Goal: Book appointment/travel/reservation

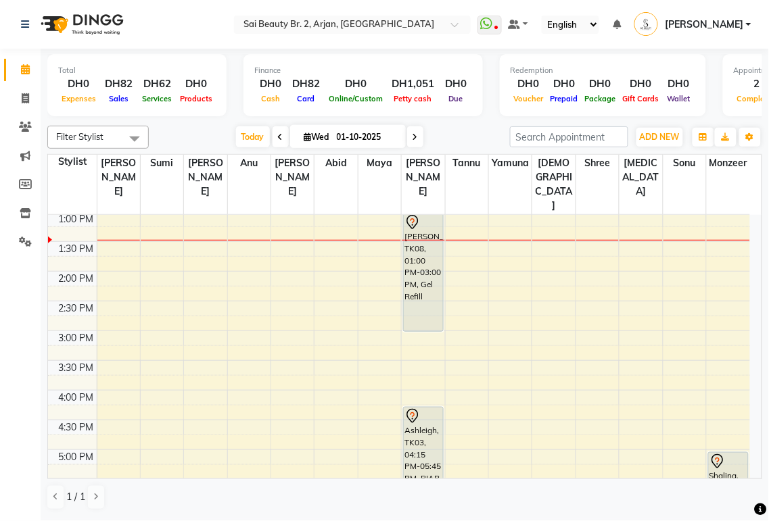
scroll to position [237, 0]
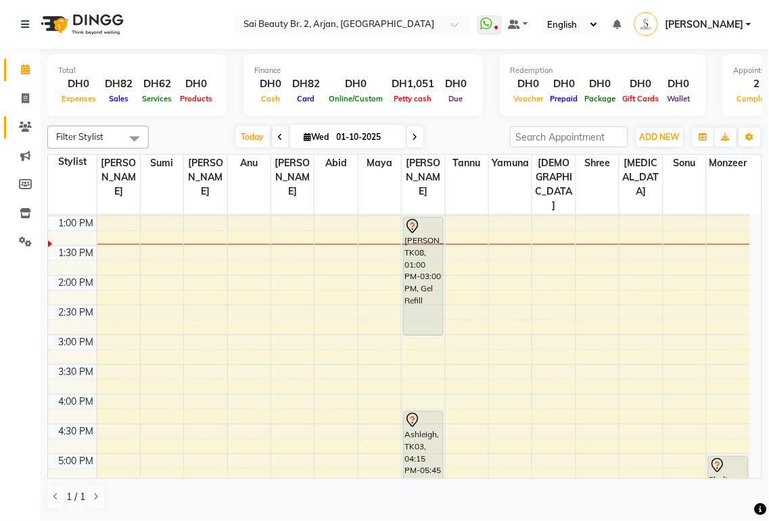
click at [24, 128] on icon at bounding box center [25, 127] width 13 height 10
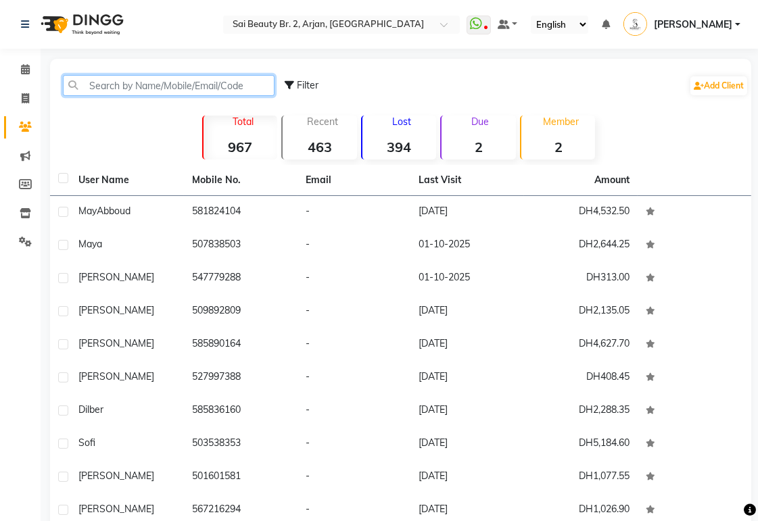
click at [112, 83] on input "text" at bounding box center [169, 85] width 212 height 21
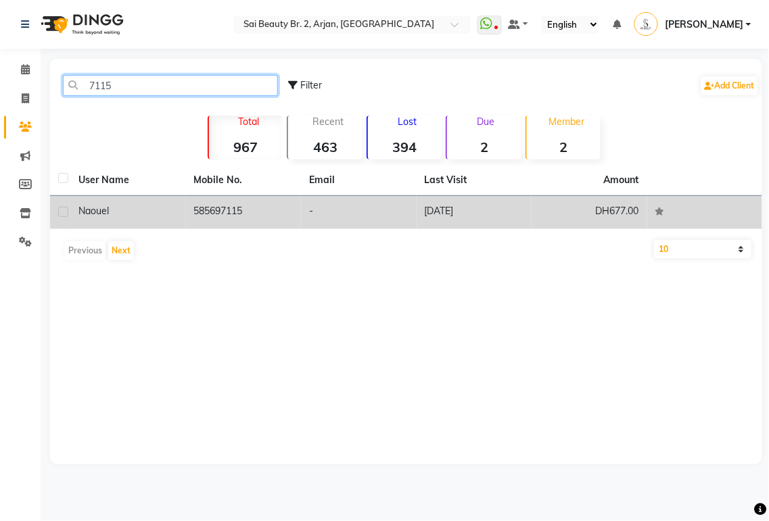
type input "7115"
click at [237, 216] on td "585697115" at bounding box center [244, 212] width 116 height 33
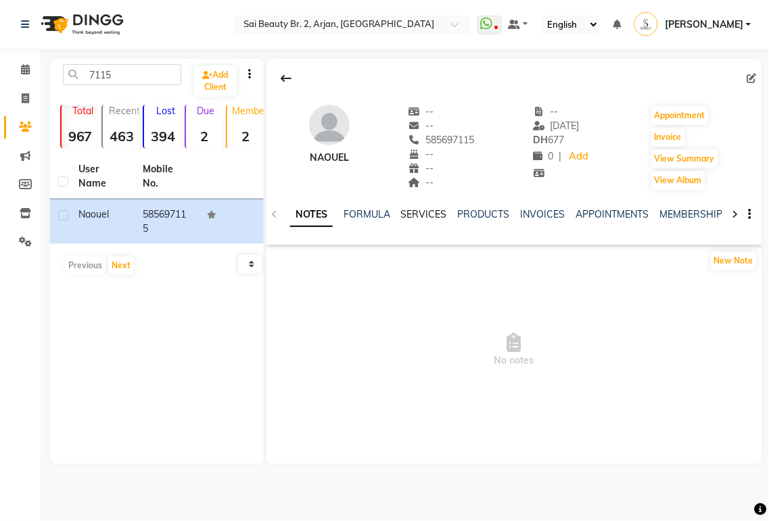
click at [431, 219] on link "SERVICES" at bounding box center [424, 214] width 46 height 12
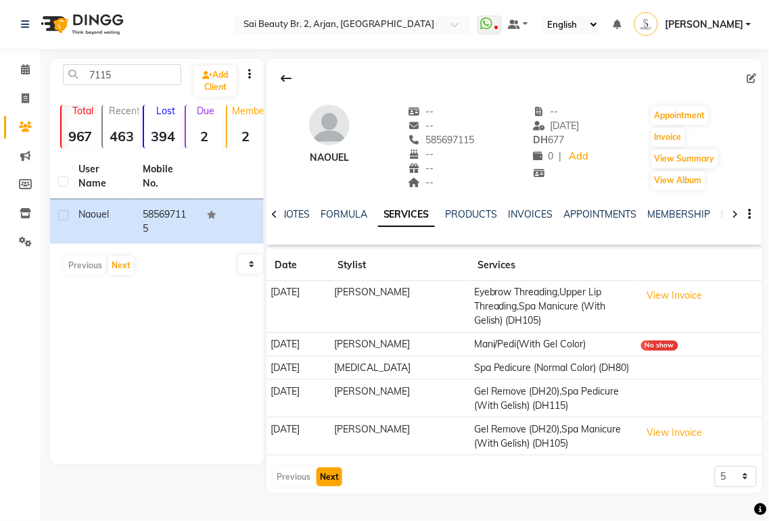
click at [327, 477] on button "Next" at bounding box center [329, 477] width 26 height 19
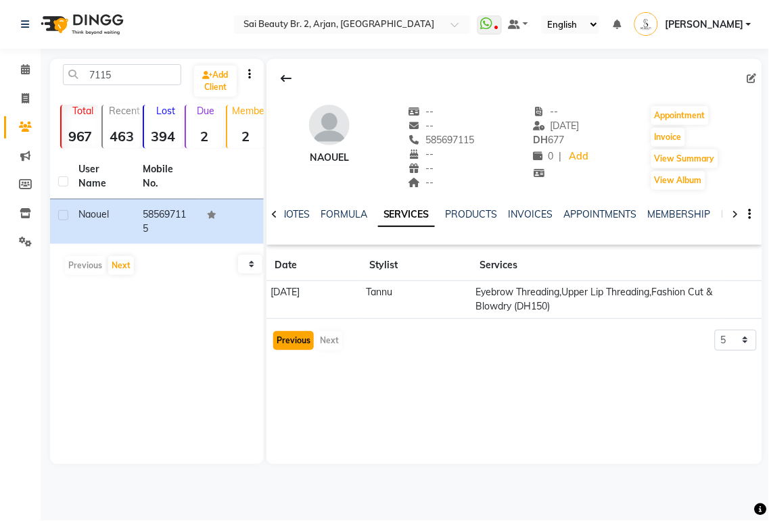
click at [298, 341] on button "Previous" at bounding box center [293, 340] width 41 height 19
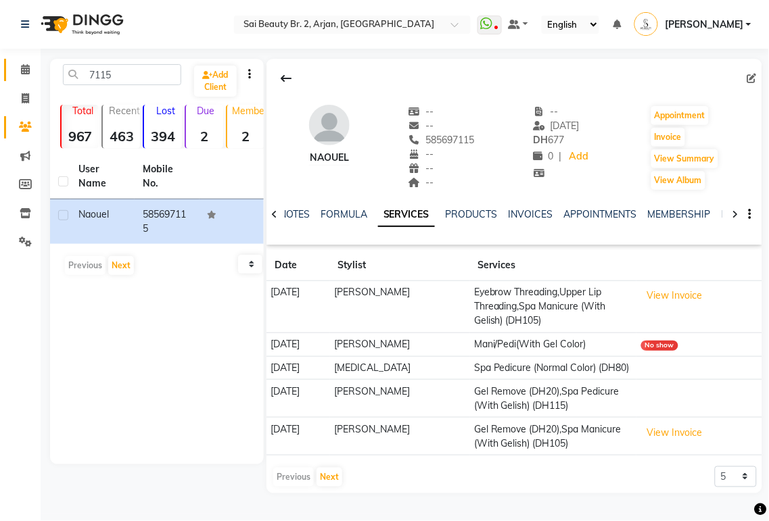
click at [24, 61] on link "Calendar" at bounding box center [20, 70] width 32 height 22
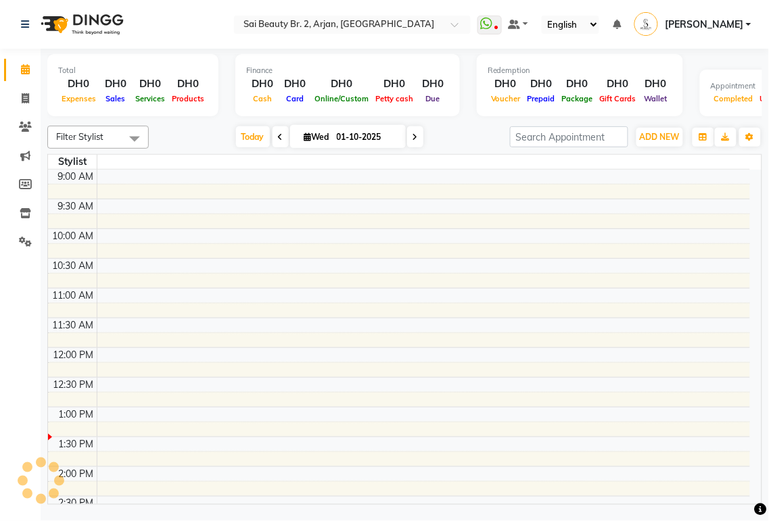
scroll to position [240, 0]
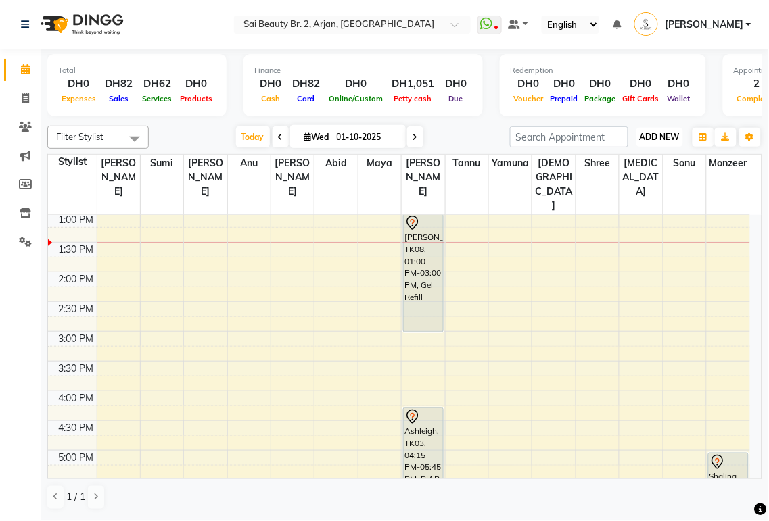
click at [662, 137] on span "ADD NEW" at bounding box center [659, 137] width 40 height 10
click at [627, 164] on button "Add Appointment" at bounding box center [629, 162] width 107 height 18
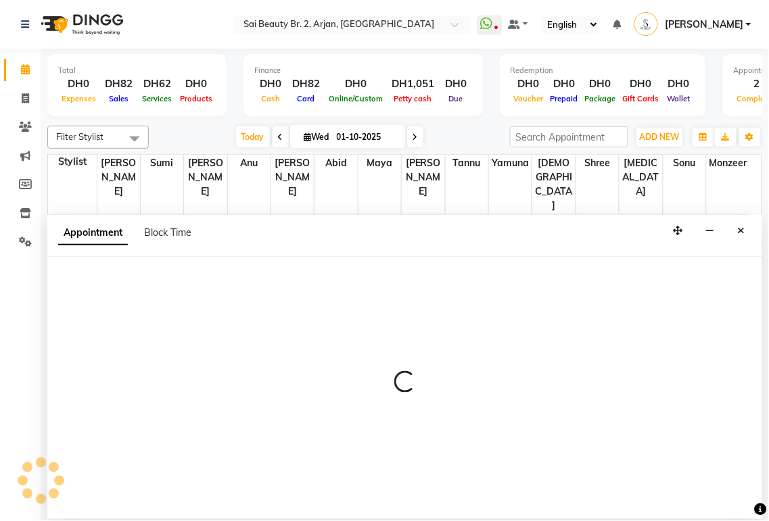
select select "600"
select select "tentative"
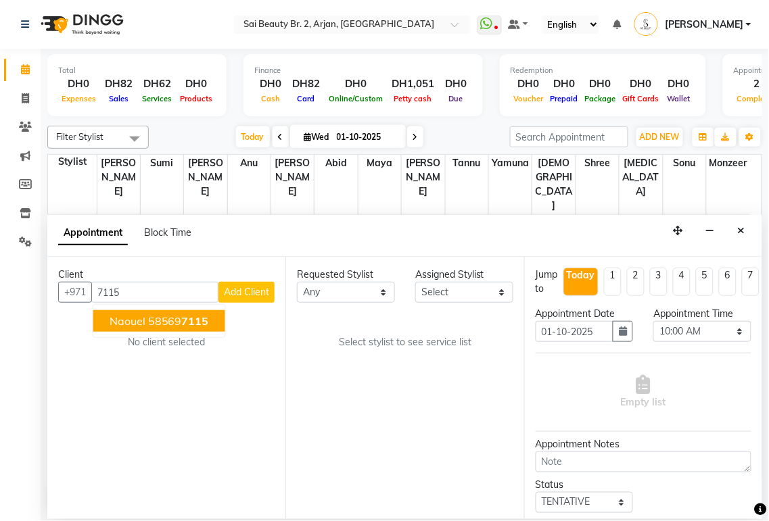
click at [200, 325] on span "7115" at bounding box center [195, 321] width 27 height 14
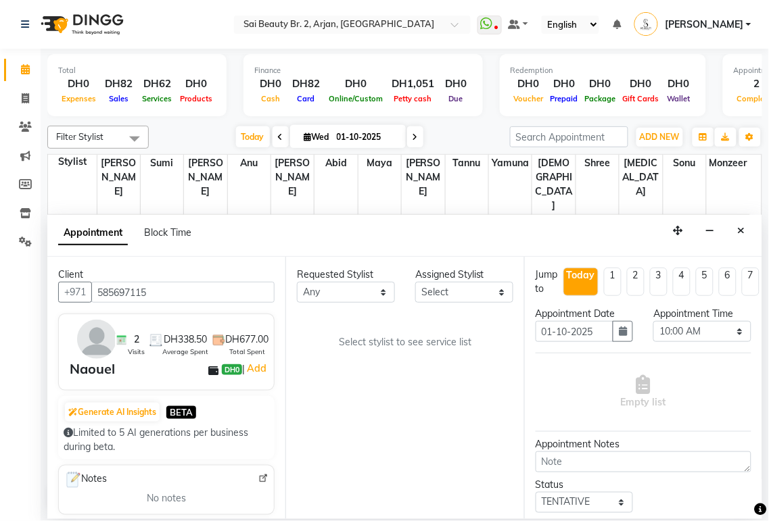
type input "585697115"
click at [387, 299] on select "Any [PERSON_NAME][MEDICAL_DATA] [PERSON_NAME] [PERSON_NAME] [PERSON_NAME] Gita …" at bounding box center [346, 292] width 98 height 21
select select "57509"
click at [297, 282] on select "Any [PERSON_NAME][MEDICAL_DATA] [PERSON_NAME] [PERSON_NAME] [PERSON_NAME] Gita …" at bounding box center [346, 292] width 98 height 21
select select "57509"
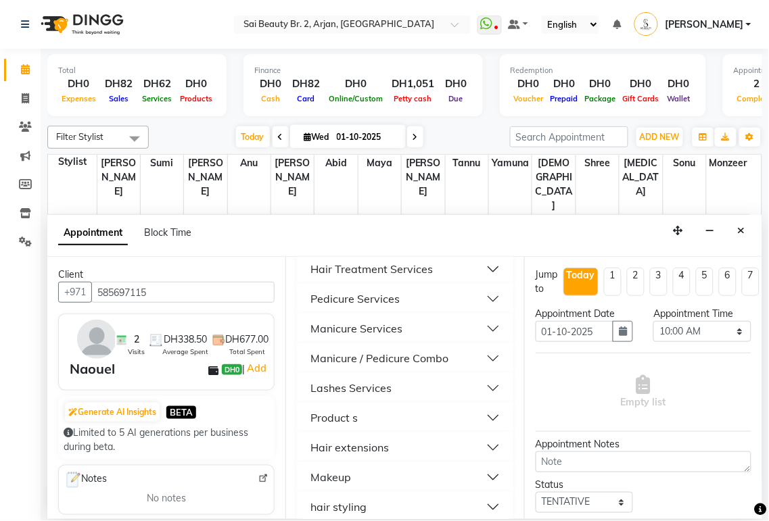
scroll to position [773, 0]
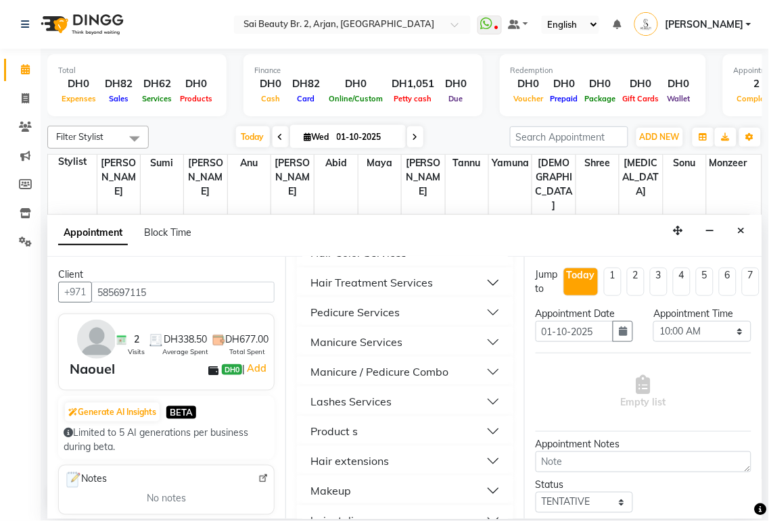
click at [483, 384] on button "Manicure / Pedicure Combo" at bounding box center [404, 372] width 205 height 24
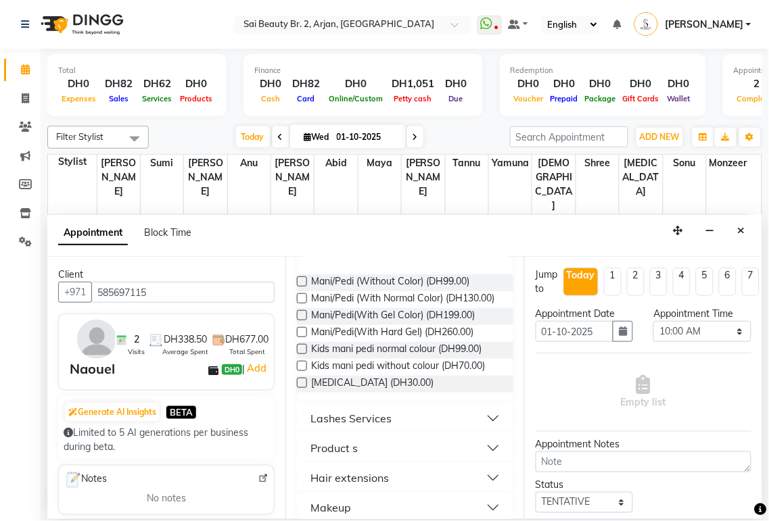
scroll to position [887, 0]
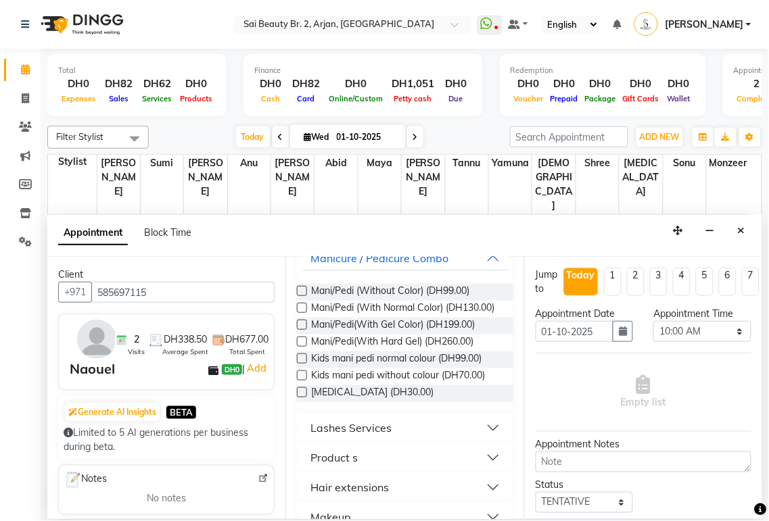
click at [303, 313] on label at bounding box center [302, 308] width 10 height 10
click at [303, 314] on input "checkbox" at bounding box center [301, 309] width 9 height 9
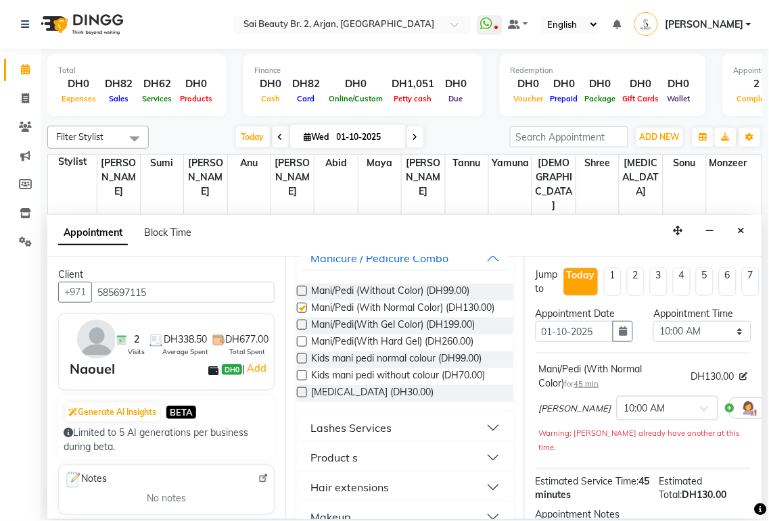
checkbox input "false"
click at [731, 326] on select "Select 10:00 AM 10:05 AM 10:10 AM 10:15 AM 10:20 AM 10:25 AM 10:30 AM 10:35 AM …" at bounding box center [702, 331] width 98 height 21
select select "1020"
click at [653, 321] on select "Select 10:00 AM 10:05 AM 10:10 AM 10:15 AM 10:20 AM 10:25 AM 10:30 AM 10:35 AM …" at bounding box center [702, 331] width 98 height 21
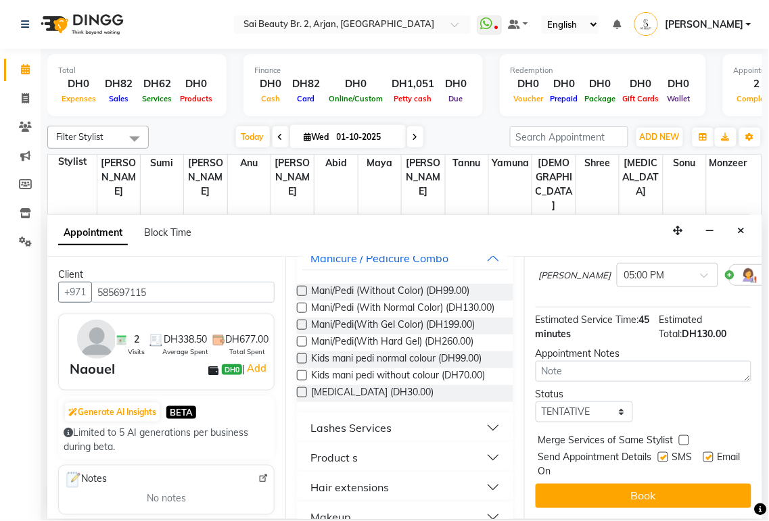
scroll to position [145, 0]
click at [683, 435] on label at bounding box center [684, 440] width 10 height 10
click at [683, 437] on input "checkbox" at bounding box center [683, 441] width 9 height 9
checkbox input "true"
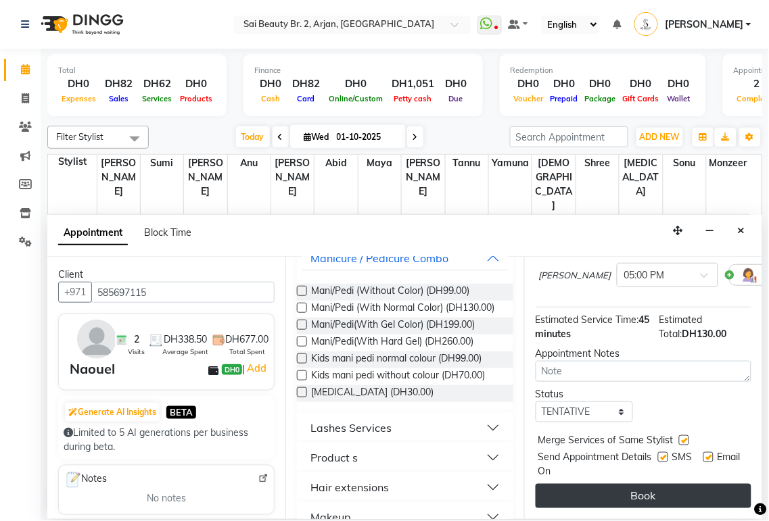
click at [681, 484] on button "Book" at bounding box center [643, 496] width 216 height 24
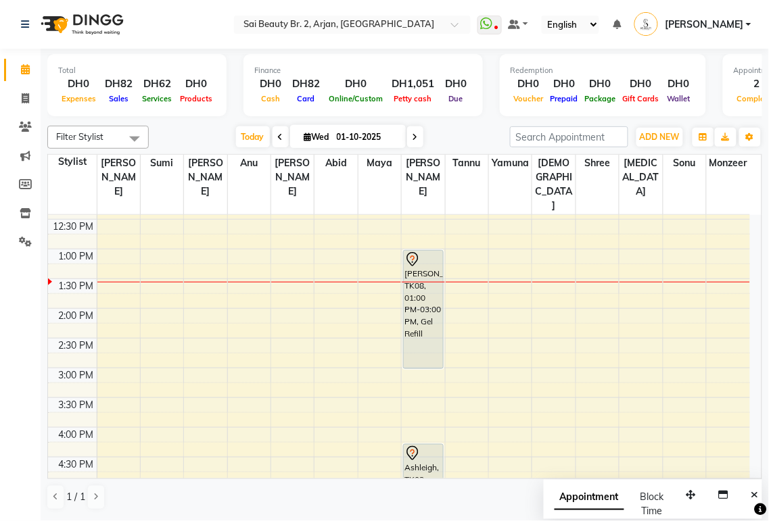
scroll to position [200, 0]
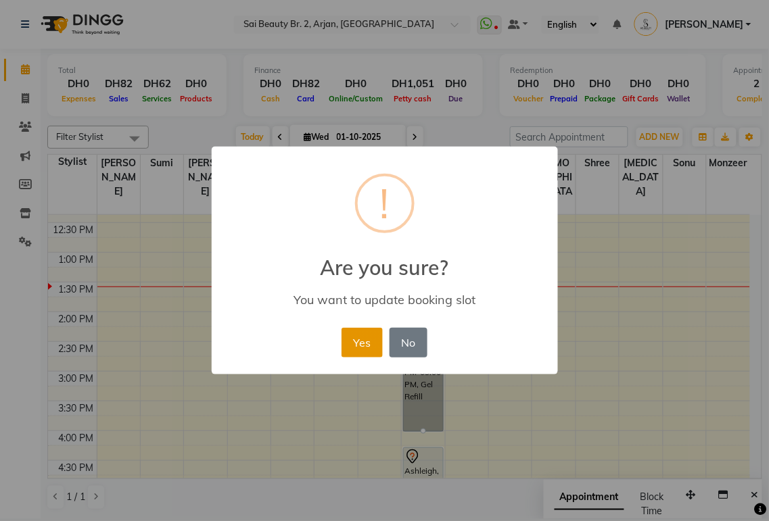
click at [355, 353] on button "Yes" at bounding box center [361, 343] width 41 height 30
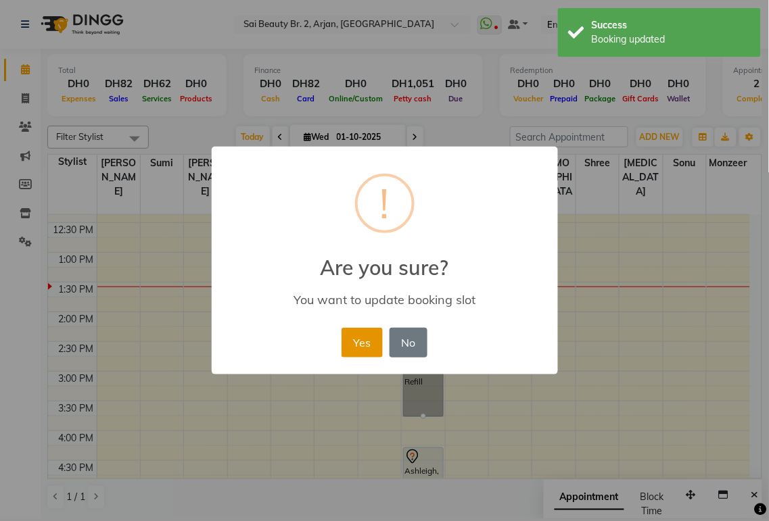
click at [355, 356] on button "Yes" at bounding box center [361, 343] width 41 height 30
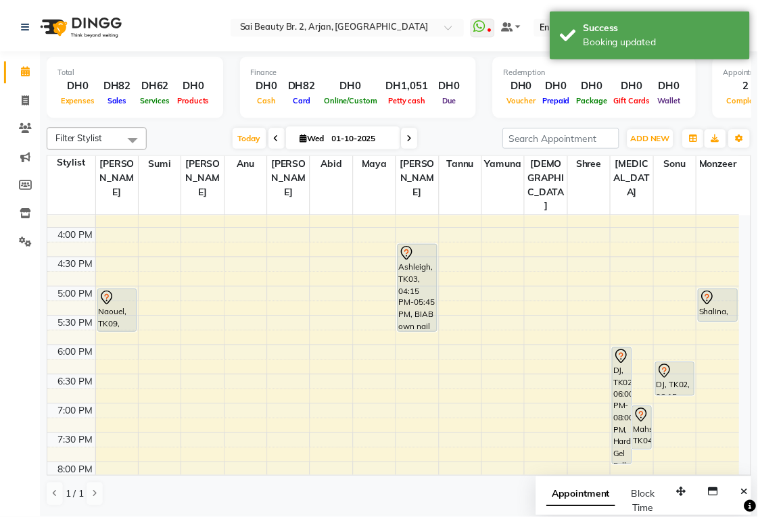
scroll to position [395, 0]
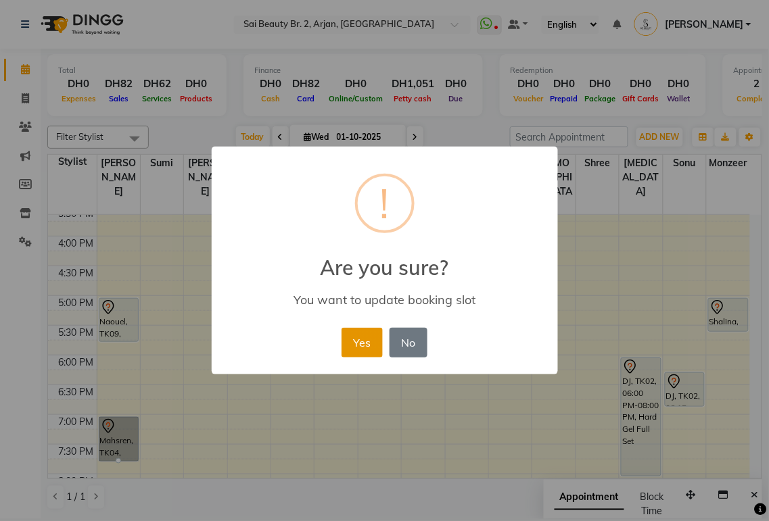
click at [362, 348] on button "Yes" at bounding box center [361, 343] width 41 height 30
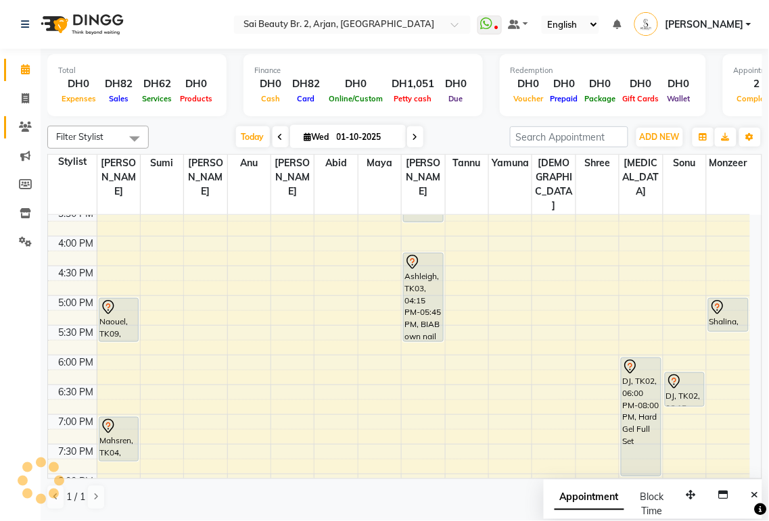
click at [23, 130] on icon at bounding box center [25, 127] width 13 height 10
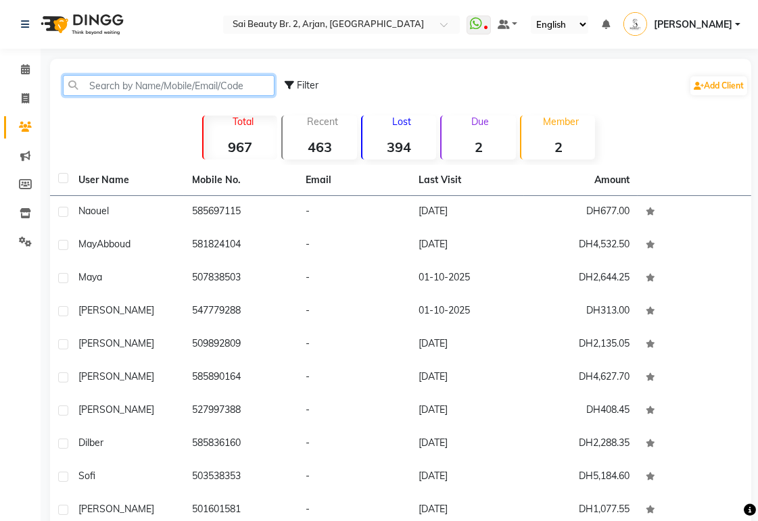
click at [151, 88] on input "text" at bounding box center [169, 85] width 212 height 21
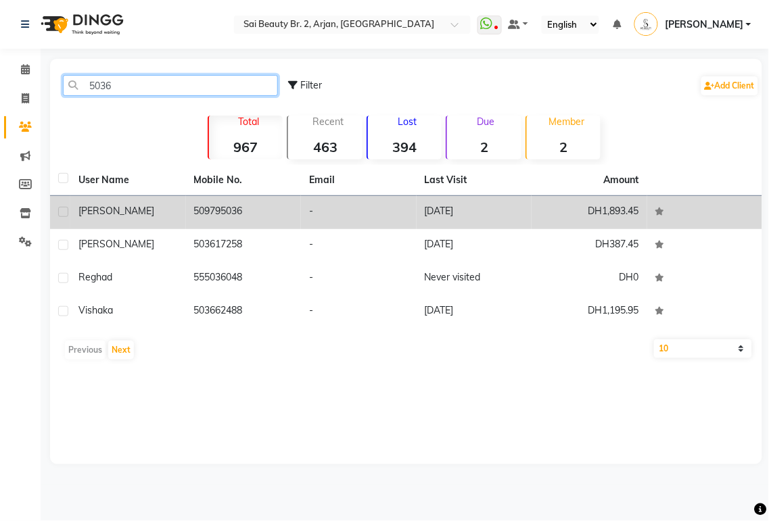
type input "5036"
click at [233, 215] on td "509795036" at bounding box center [244, 212] width 116 height 33
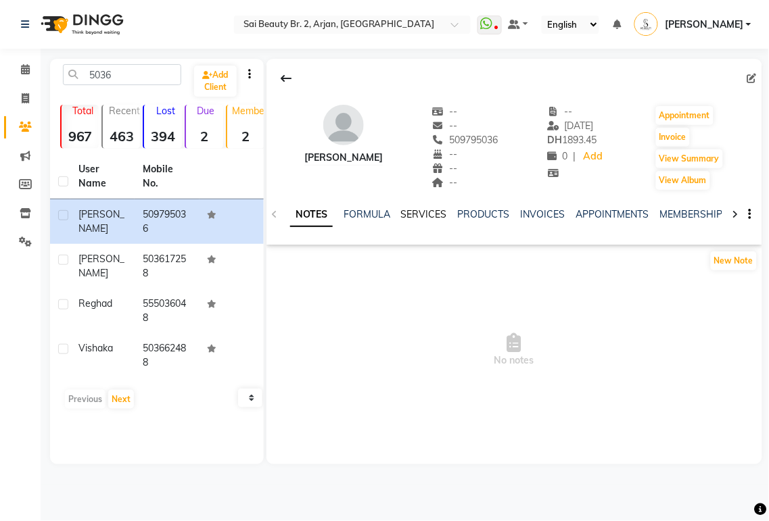
click at [424, 219] on link "SERVICES" at bounding box center [424, 214] width 46 height 12
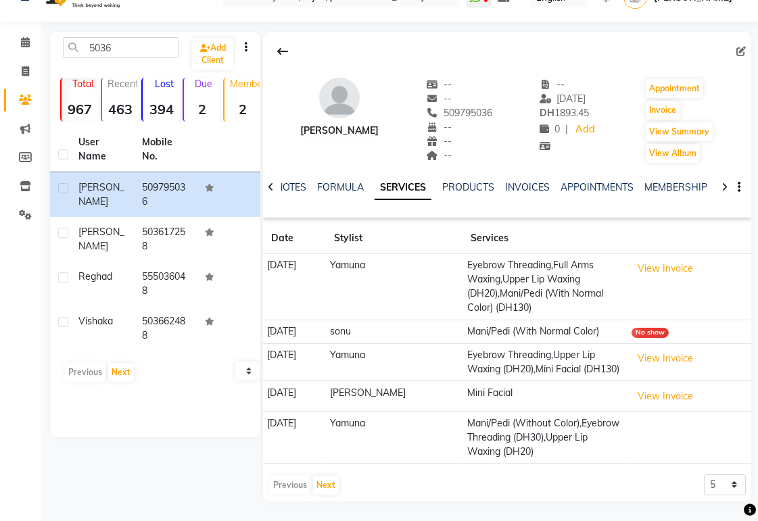
scroll to position [28, 0]
click at [325, 480] on button "Next" at bounding box center [326, 484] width 26 height 19
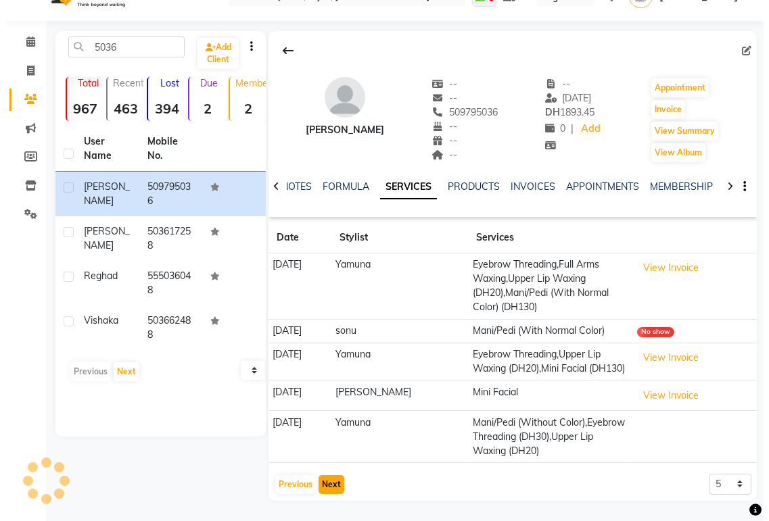
scroll to position [0, 0]
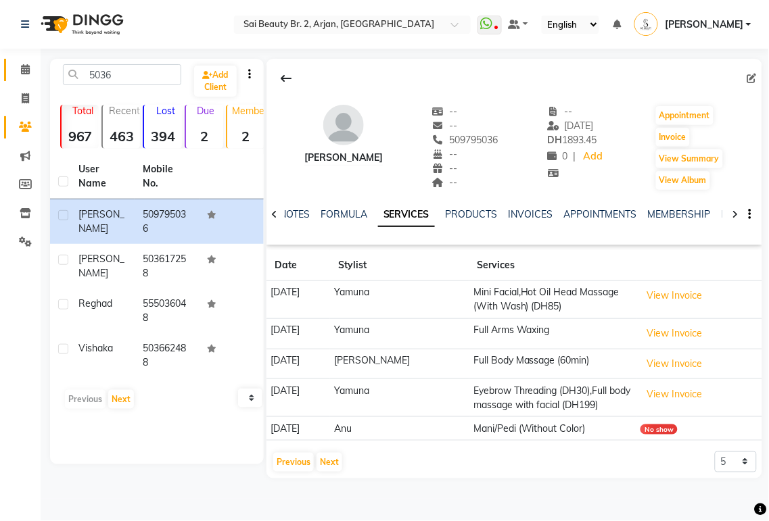
click at [24, 71] on icon at bounding box center [25, 69] width 9 height 10
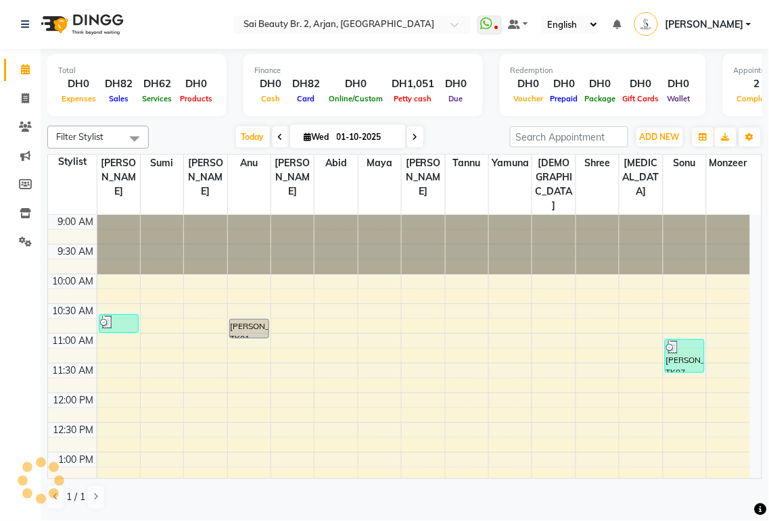
scroll to position [240, 0]
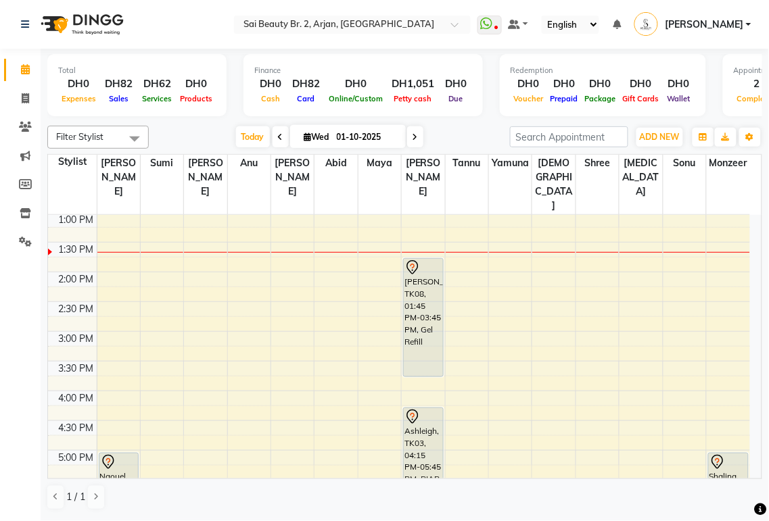
click at [412, 137] on icon at bounding box center [414, 137] width 5 height 8
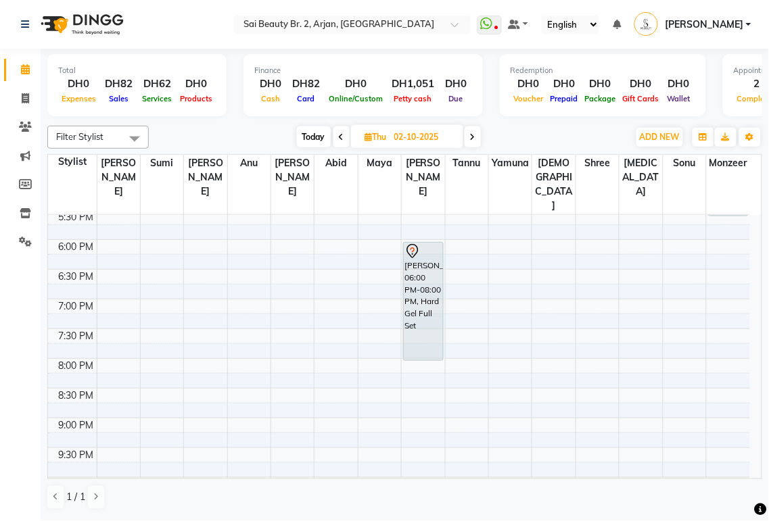
scroll to position [543, 0]
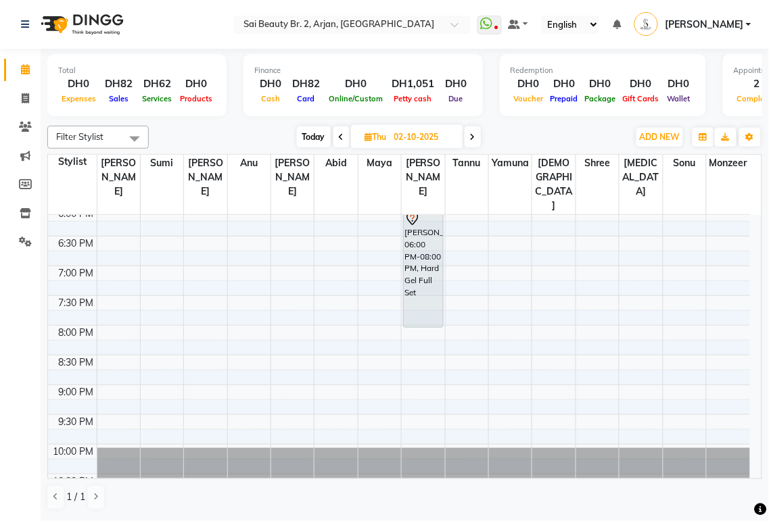
click at [314, 138] on span "Today" at bounding box center [314, 136] width 34 height 21
type input "01-10-2025"
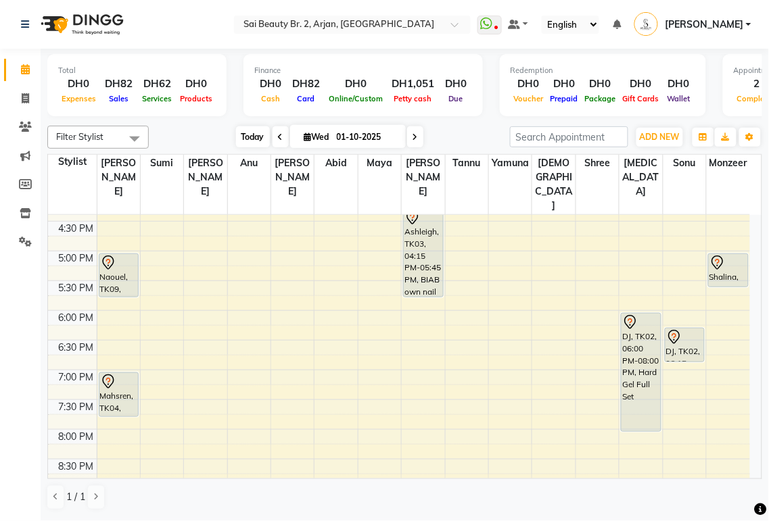
scroll to position [435, 0]
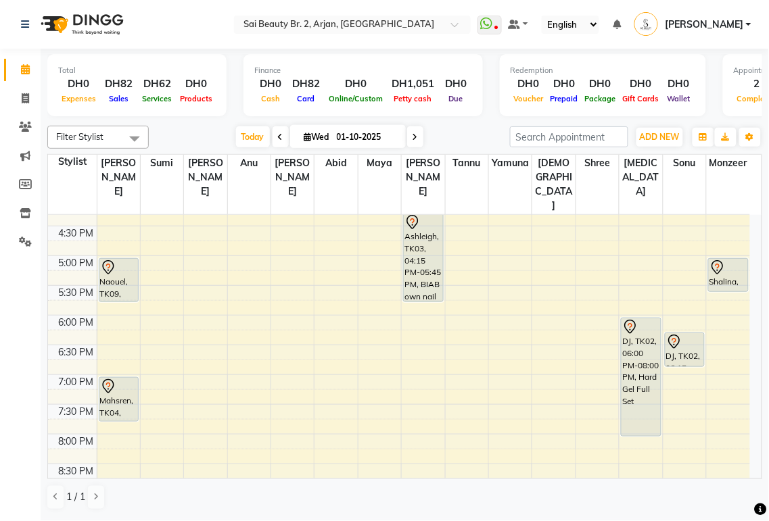
click at [117, 378] on div "Mahsren, TK04, 07:00 PM-07:45 PM, Mani/Pedi (With Normal Color)" at bounding box center [118, 399] width 39 height 43
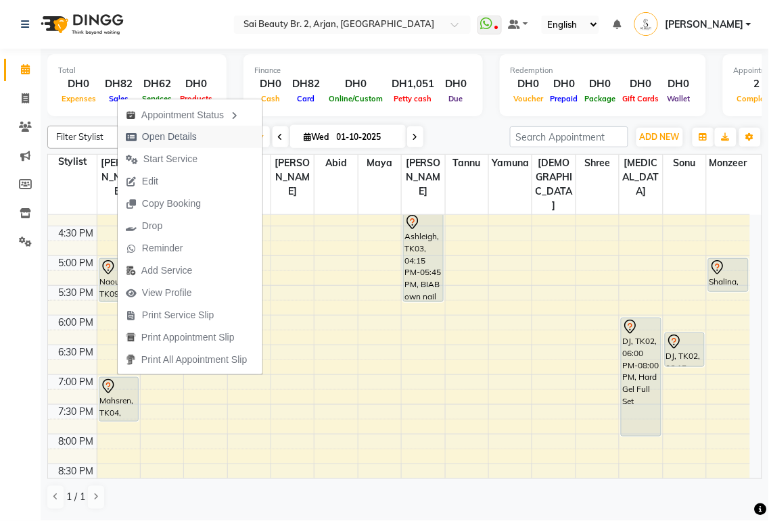
click at [187, 142] on span "Open Details" at bounding box center [169, 137] width 55 height 14
select select "7"
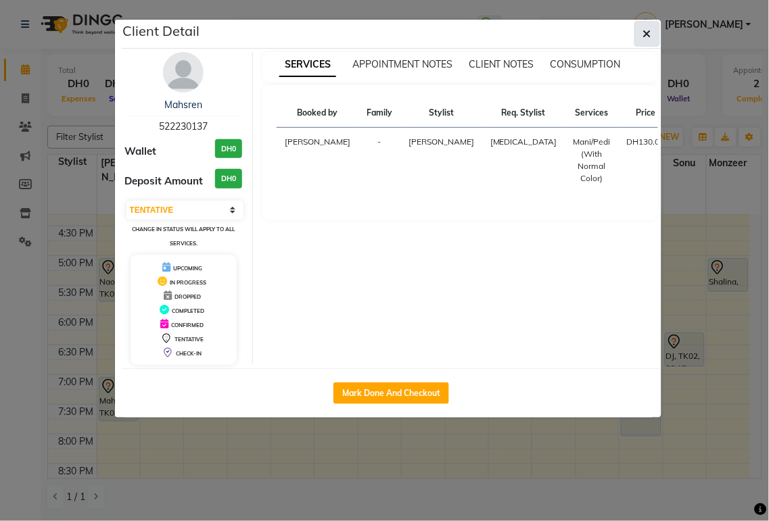
click at [646, 31] on icon "button" at bounding box center [647, 33] width 8 height 11
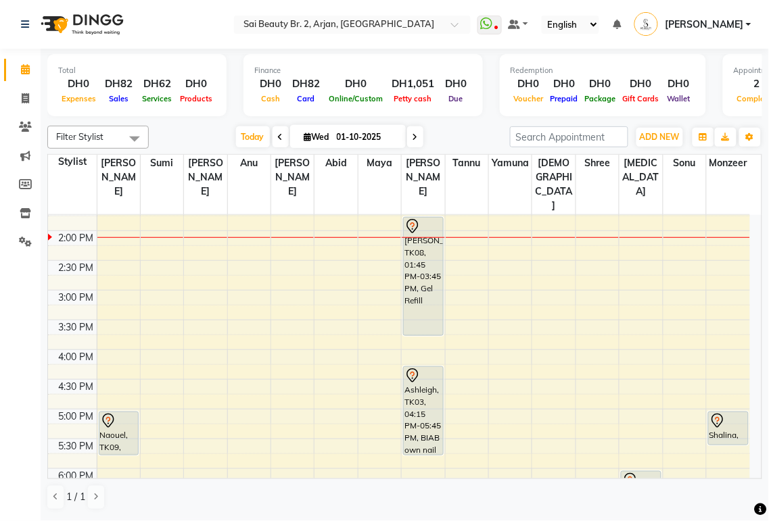
scroll to position [278, 0]
